Goal: Task Accomplishment & Management: Manage account settings

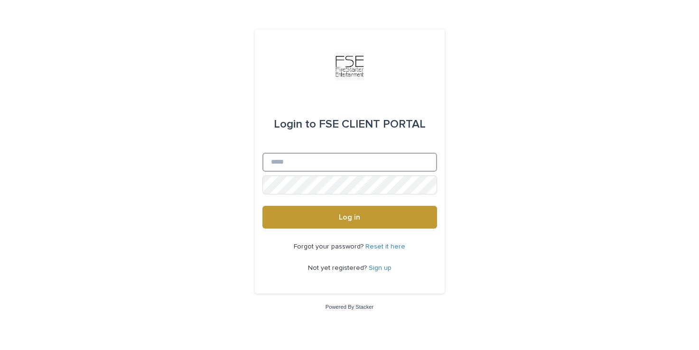
type input "**********"
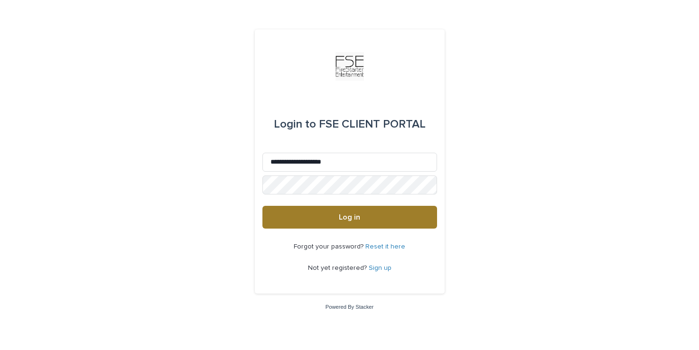
click at [350, 222] on button "Log in" at bounding box center [349, 217] width 175 height 23
